Goal: Transaction & Acquisition: Purchase product/service

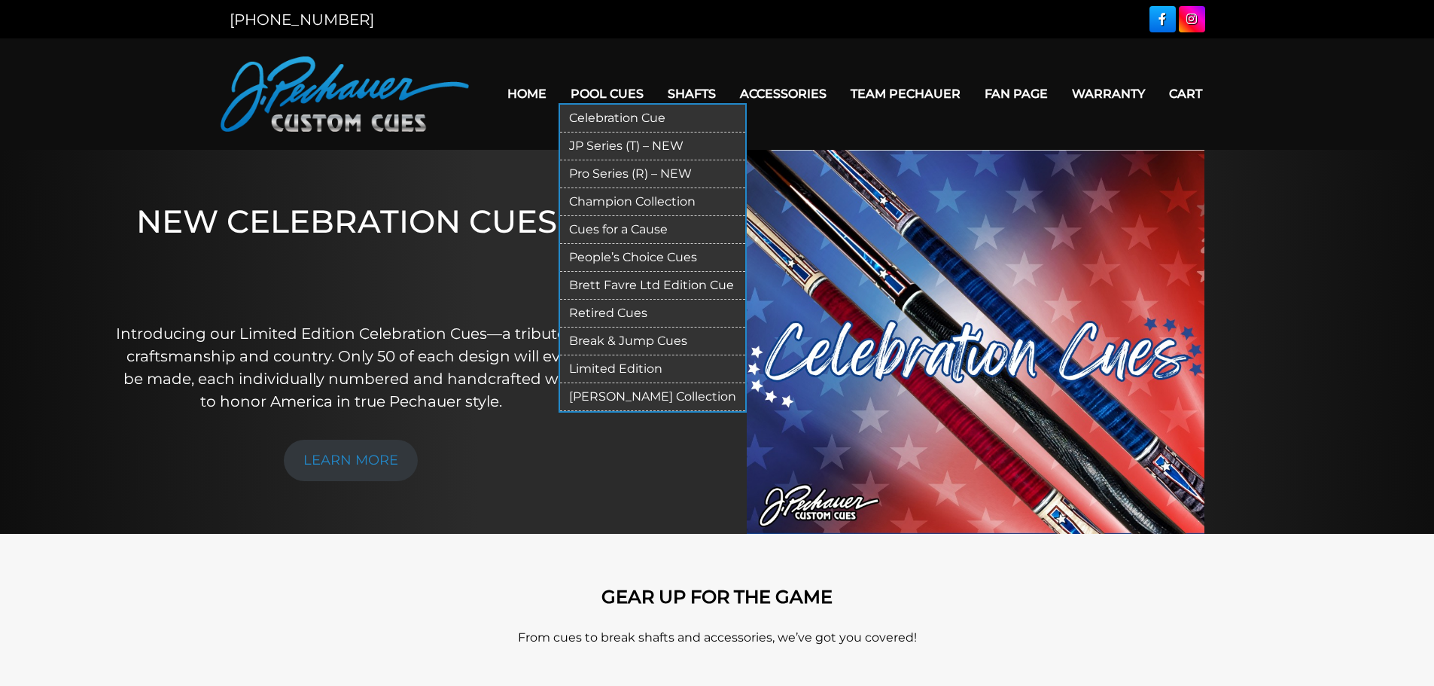
click at [601, 140] on link "JP Series (T) – NEW" at bounding box center [652, 146] width 185 height 28
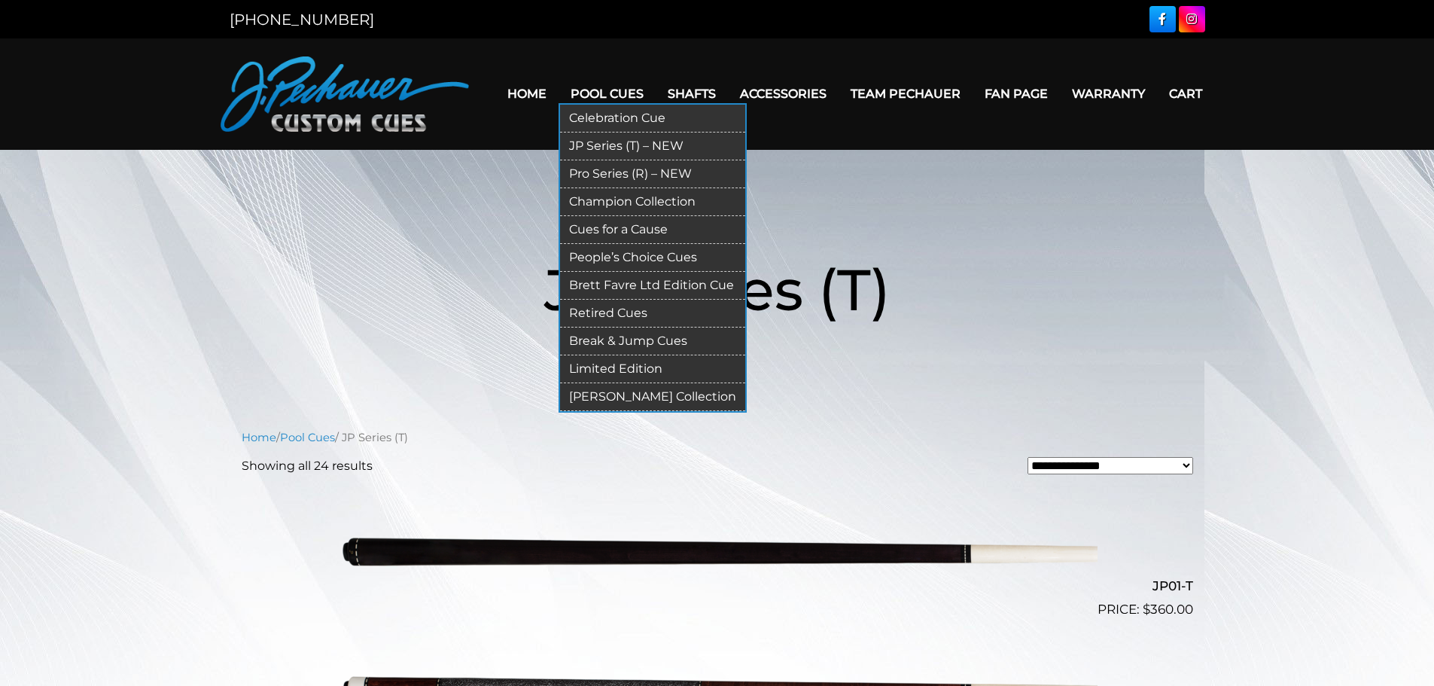
click at [589, 171] on link "Pro Series (R) – NEW" at bounding box center [652, 174] width 185 height 28
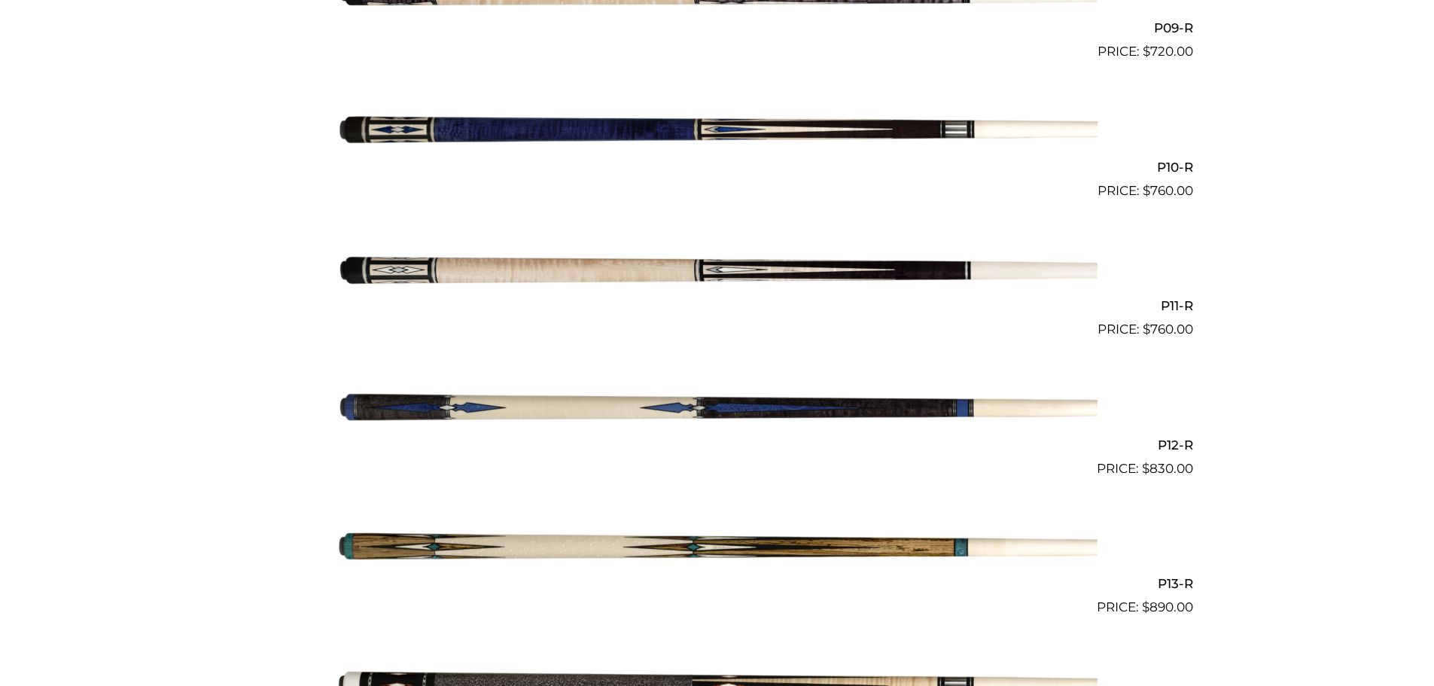
scroll to position [1669, 0]
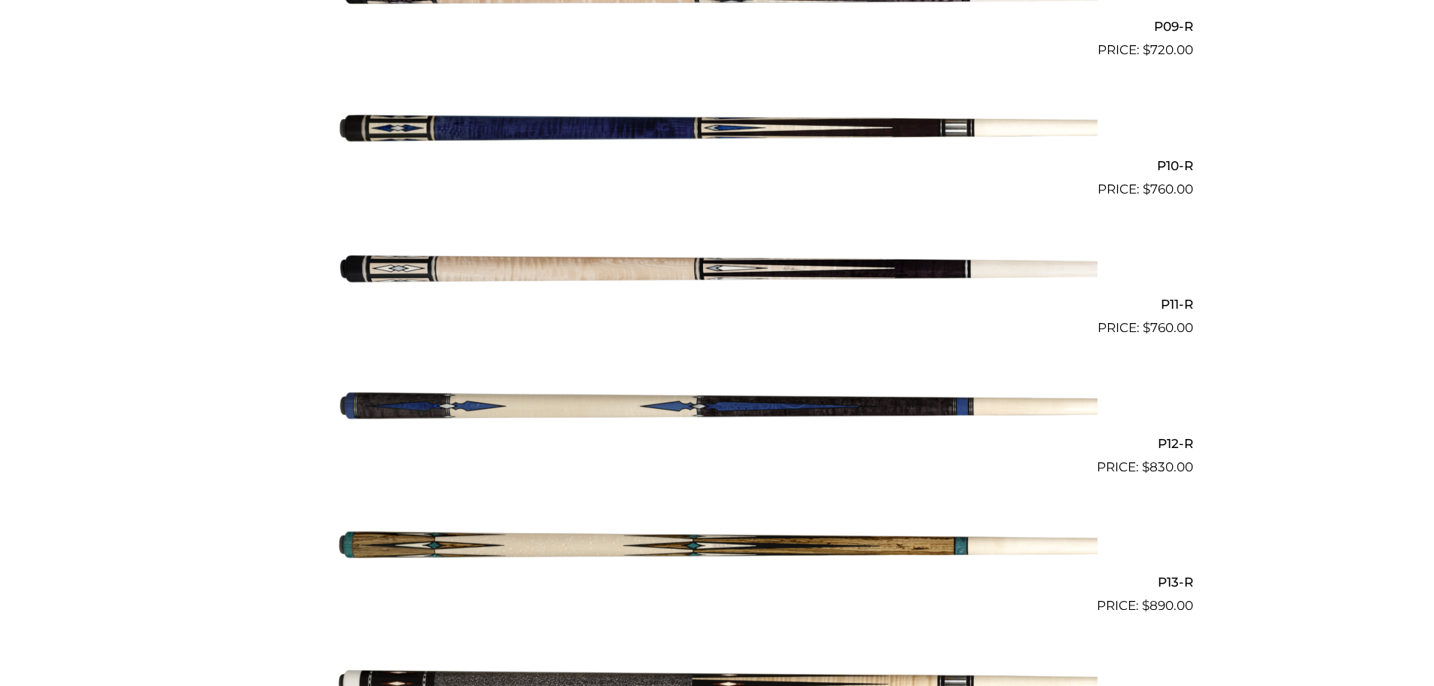
click at [588, 264] on img at bounding box center [717, 268] width 760 height 126
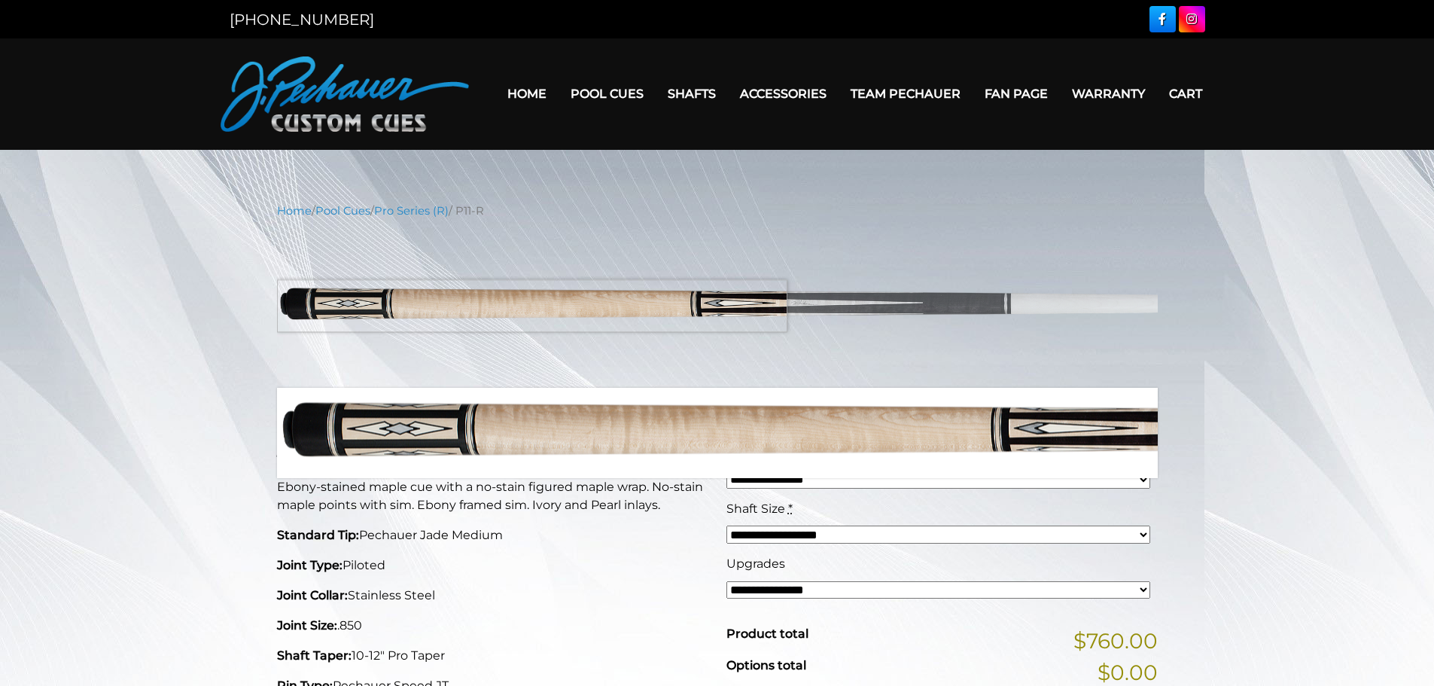
drag, startPoint x: 654, startPoint y: 291, endPoint x: 498, endPoint y: 306, distance: 156.4
click at [498, 306] on img at bounding box center [717, 303] width 880 height 147
